Goal: Find specific page/section: Find specific page/section

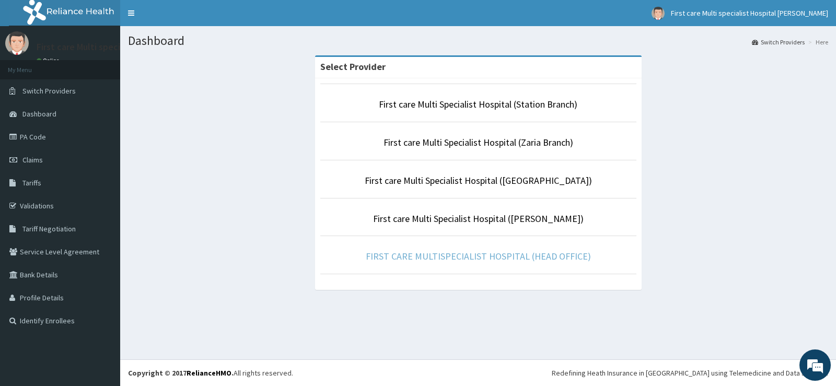
click at [515, 260] on link "FIRST CARE MULTISPECIALIST HOSPITAL (HEAD OFFICE)" at bounding box center [478, 256] width 225 height 12
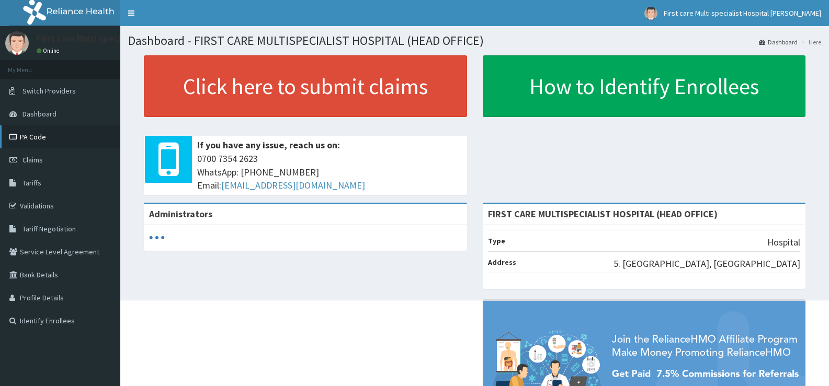
click at [37, 136] on link "PA Code" at bounding box center [60, 136] width 120 height 23
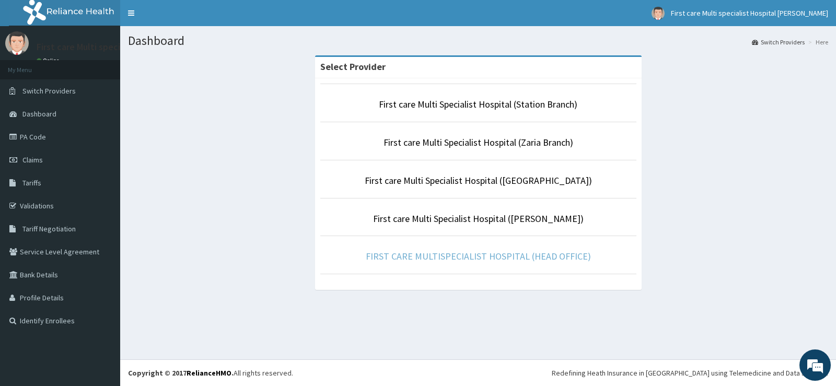
click at [535, 262] on link "FIRST CARE MULTISPECIALIST HOSPITAL (HEAD OFFICE)" at bounding box center [478, 256] width 225 height 12
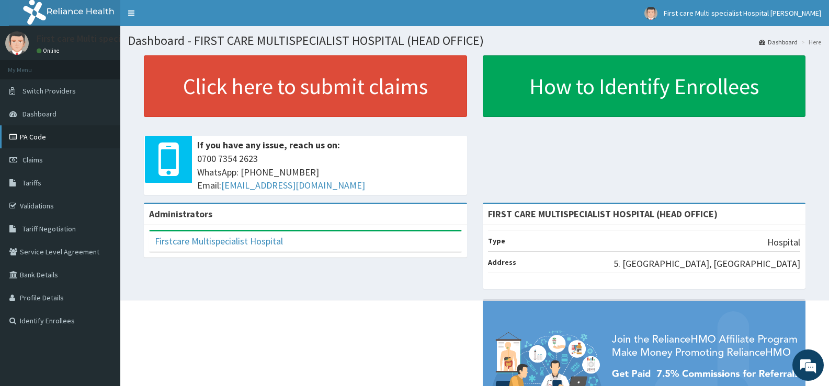
click at [50, 142] on link "PA Code" at bounding box center [60, 136] width 120 height 23
